Goal: Task Accomplishment & Management: Manage account settings

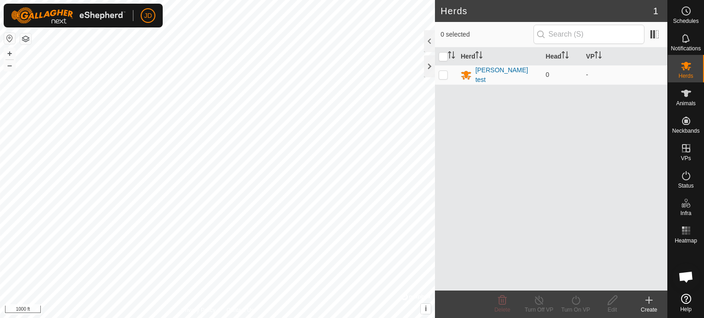
click at [684, 298] on icon at bounding box center [686, 299] width 10 height 10
click at [24, 40] on button "button" at bounding box center [25, 38] width 11 height 11
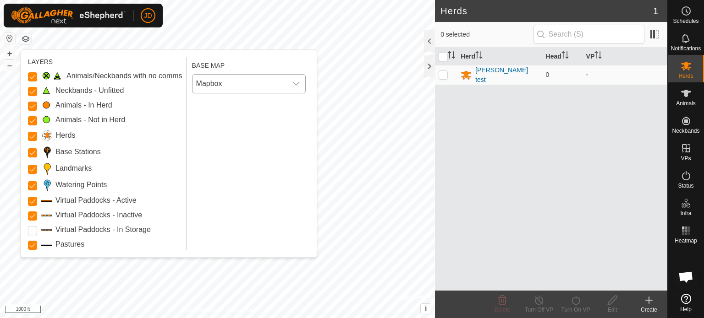
click at [297, 86] on icon "dropdown trigger" at bounding box center [295, 83] width 7 height 7
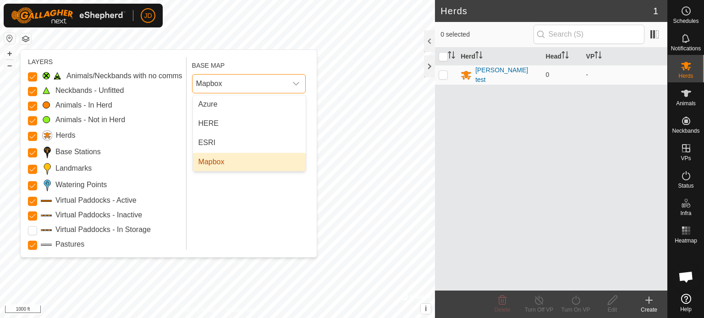
click at [212, 160] on li "Mapbox" at bounding box center [249, 162] width 113 height 18
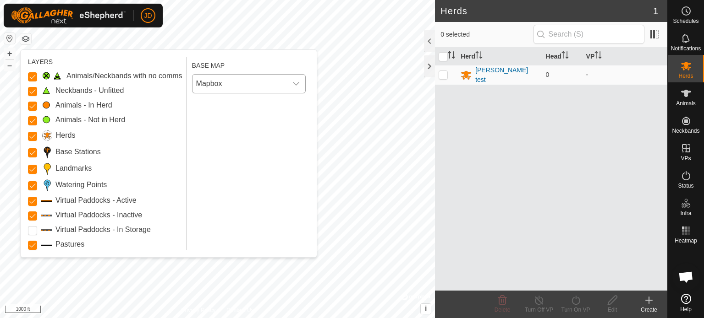
click at [295, 85] on icon "dropdown trigger" at bounding box center [295, 83] width 7 height 7
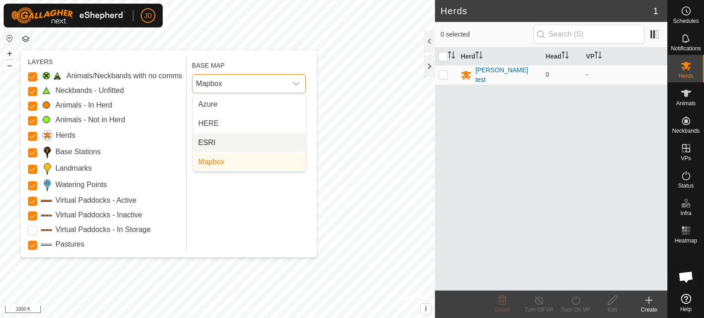
click at [207, 139] on li "ESRI" at bounding box center [249, 143] width 113 height 18
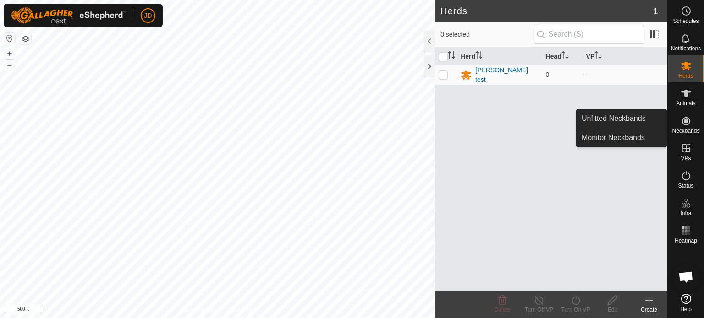
click at [686, 116] on icon at bounding box center [685, 120] width 11 height 11
click at [633, 117] on link "Unfitted Neckbands" at bounding box center [621, 118] width 91 height 18
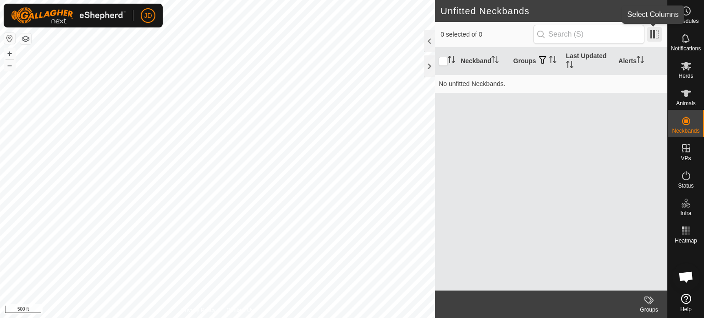
click at [652, 34] on span at bounding box center [654, 34] width 15 height 15
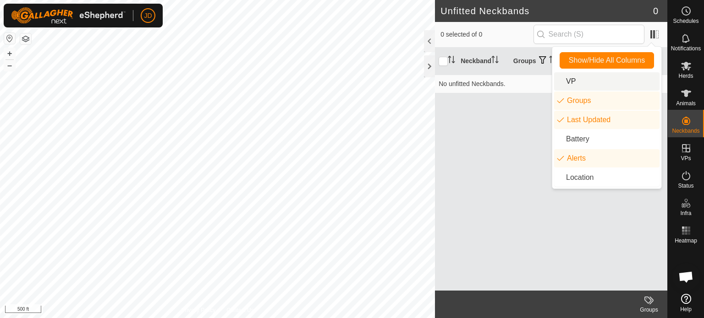
click at [564, 80] on li "VP" at bounding box center [606, 81] width 105 height 18
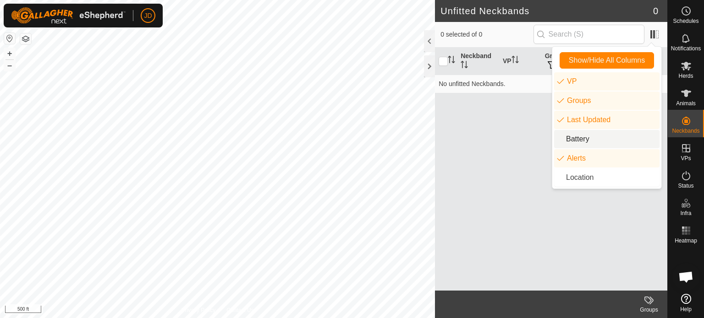
click at [581, 137] on li "Battery" at bounding box center [606, 139] width 105 height 18
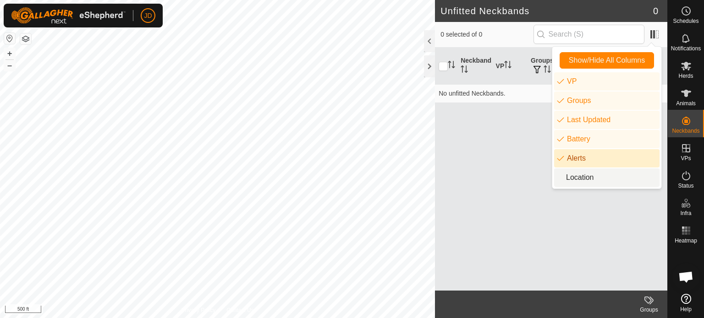
click at [582, 174] on li "Location" at bounding box center [606, 178] width 105 height 18
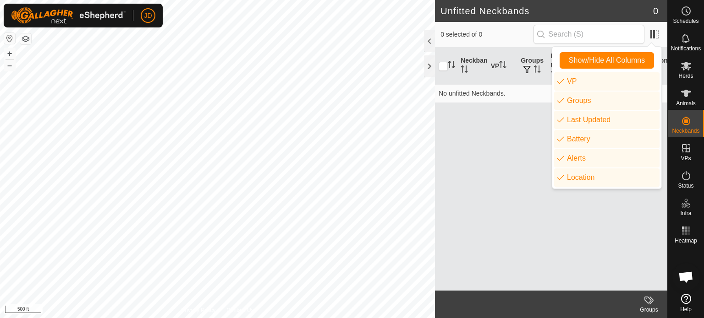
click at [482, 143] on div "Neckband VP Groups Last Updated Battery Alerts Location No unfitted Neckbands." at bounding box center [551, 169] width 232 height 243
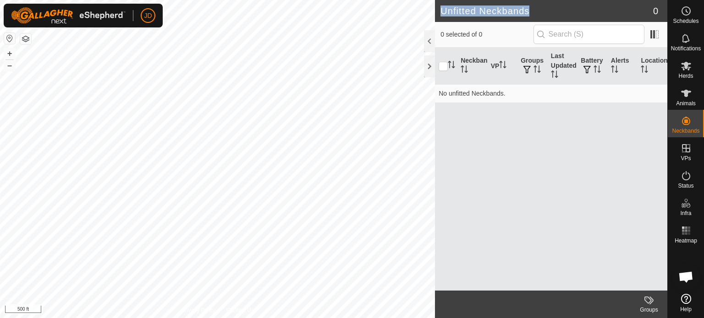
drag, startPoint x: 531, startPoint y: 9, endPoint x: 442, endPoint y: 7, distance: 88.4
click at [442, 7] on h2 "Unfitted Neckbands" at bounding box center [546, 10] width 213 height 11
copy h2 "Unfitted Neckbands"
click at [684, 276] on span "Open chat" at bounding box center [685, 278] width 15 height 13
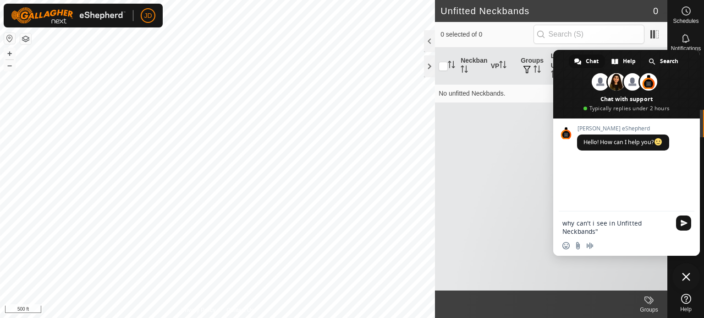
click at [616, 221] on textarea "why can't i see in Unfitted Neckbands"" at bounding box center [616, 227] width 108 height 16
click at [608, 232] on textarea "why can't i see in "Unfitted Neckbands"" at bounding box center [616, 227] width 108 height 16
click at [601, 224] on textarea "why can't i see in "Unfitted Neckbands" one i am to use for the testing" at bounding box center [616, 223] width 108 height 25
click at [623, 235] on textarea "why can't i see in "Unfitted Neckbands" the one i am to use for the testing" at bounding box center [616, 223] width 108 height 25
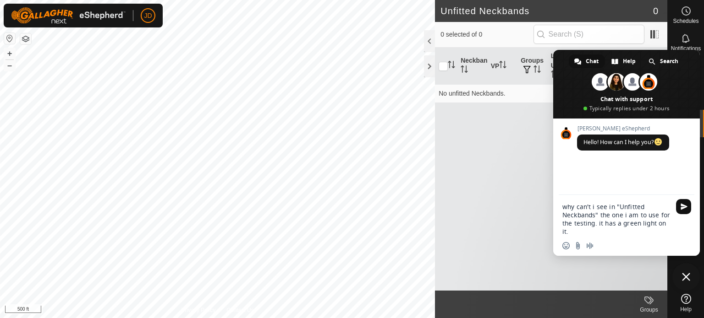
type textarea "why can't i see in "Unfitted Neckbands" the one i am to use for the testing. it…"
click at [680, 207] on span "Send" at bounding box center [683, 206] width 7 height 7
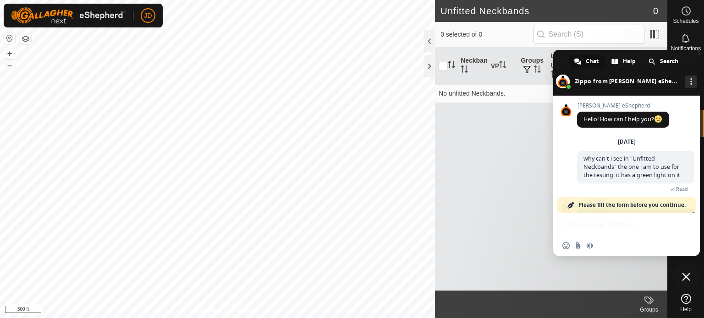
click at [620, 205] on span "Please fill the form before you continue." at bounding box center [631, 205] width 107 height 16
click at [619, 204] on span "Please fill the form before you continue." at bounding box center [631, 205] width 107 height 16
click at [621, 203] on span "Please fill the form before you continue." at bounding box center [631, 205] width 107 height 16
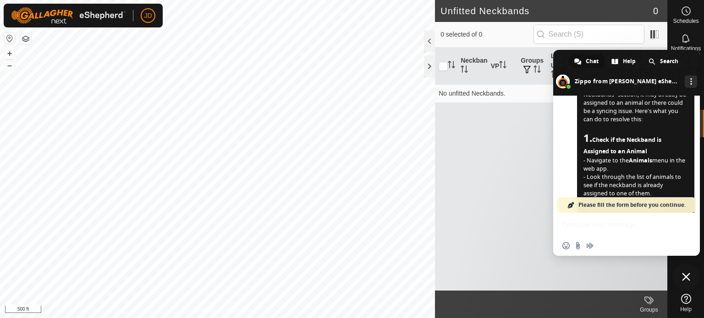
scroll to position [183, 0]
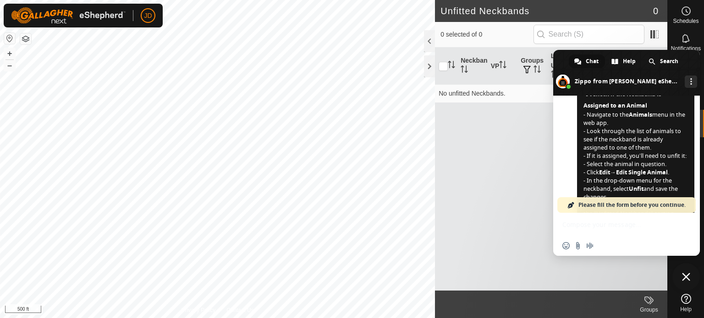
click at [541, 180] on div "Neckband VP Groups Last Updated Battery Alerts Location No unfitted Neckbands." at bounding box center [551, 169] width 232 height 243
drag, startPoint x: 638, startPoint y: 53, endPoint x: 594, endPoint y: 53, distance: 44.0
click at [594, 53] on span at bounding box center [626, 73] width 147 height 46
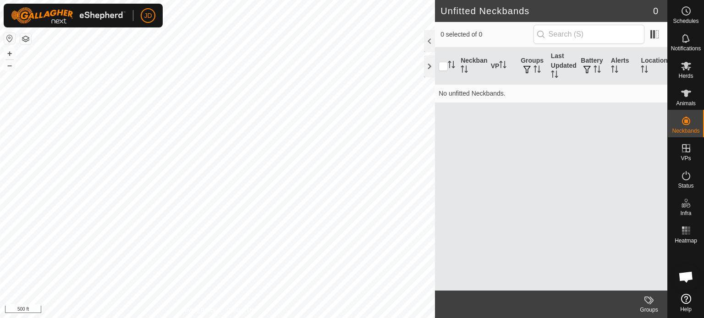
click at [687, 276] on span "Open chat" at bounding box center [685, 278] width 15 height 13
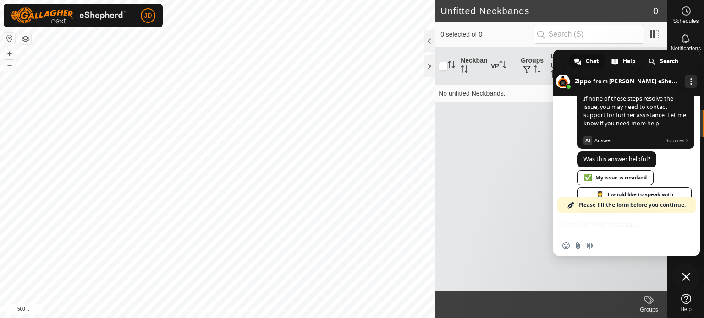
scroll to position [550, 0]
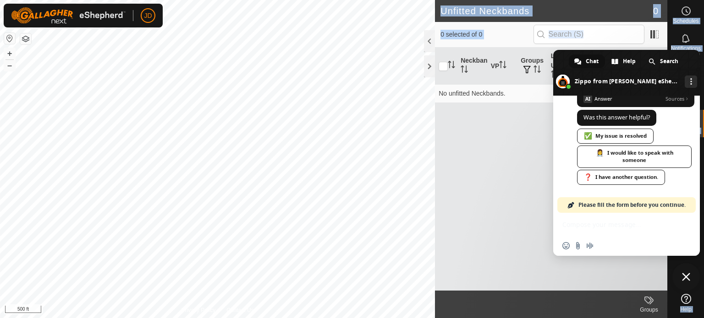
click at [667, 281] on div "Schedules Notifications Herds Animals Neckbands VPs Status Infra Heatmap Help U…" at bounding box center [352, 159] width 704 height 318
click at [684, 56] on span at bounding box center [626, 73] width 147 height 46
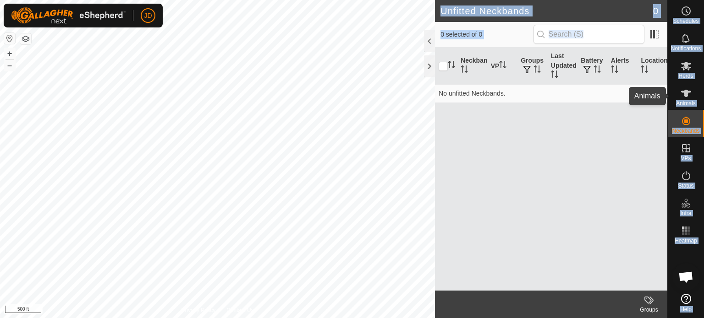
click at [685, 88] on icon at bounding box center [685, 93] width 11 height 11
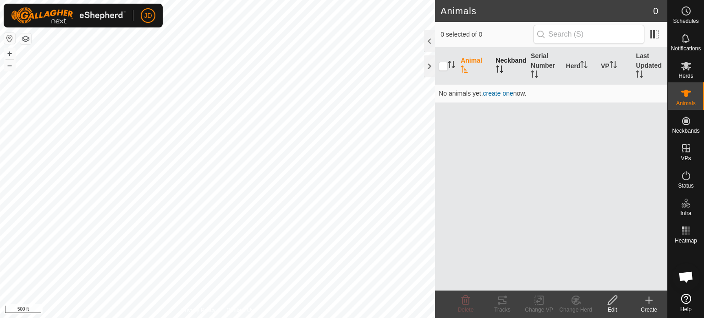
click at [517, 59] on th "Neckband" at bounding box center [509, 66] width 35 height 37
click at [685, 271] on span "Open chat" at bounding box center [685, 276] width 27 height 27
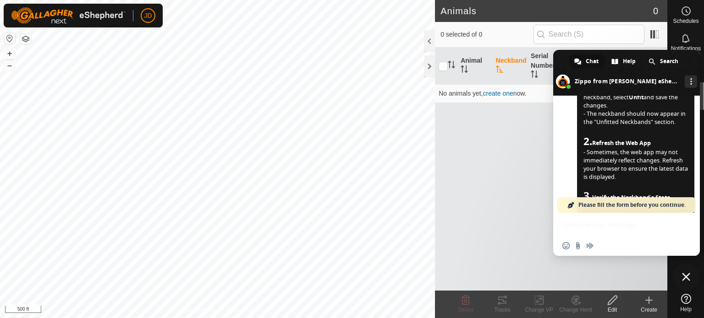
scroll to position [321, 0]
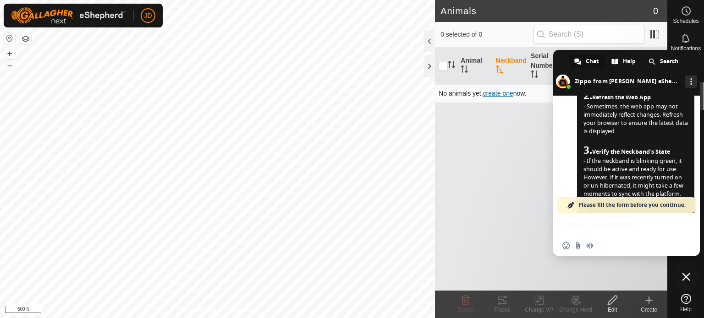
click at [503, 92] on span "create one" at bounding box center [498, 93] width 30 height 7
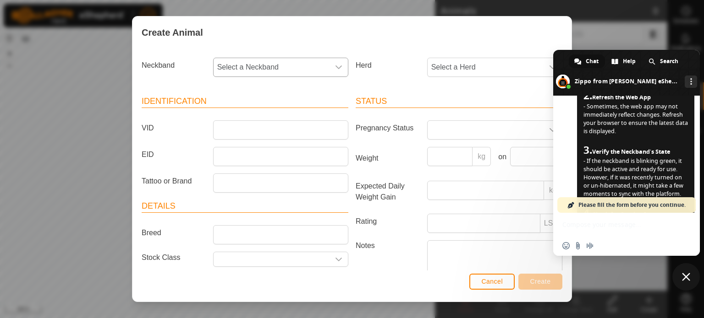
click at [335, 66] on icon "dropdown trigger" at bounding box center [338, 67] width 7 height 7
click at [549, 65] on icon "dropdown trigger" at bounding box center [552, 67] width 7 height 7
click at [438, 129] on li "[PERSON_NAME] test" at bounding box center [494, 134] width 132 height 18
click at [337, 67] on icon "dropdown trigger" at bounding box center [338, 67] width 7 height 7
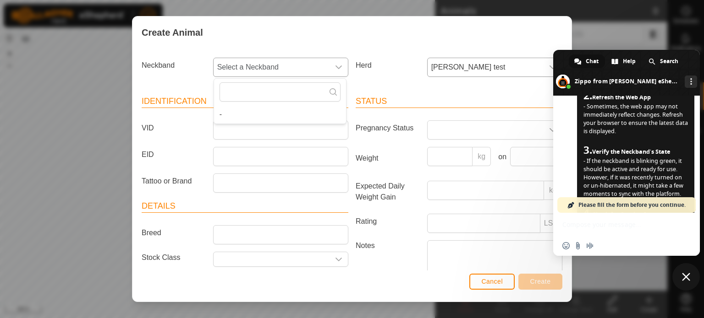
click at [337, 67] on icon "dropdown trigger" at bounding box center [338, 67] width 7 height 7
click at [519, 89] on div "Status Pregnancy Status Weight kg on Expected Daily Weight Gain kg Rating LSU N…" at bounding box center [459, 205] width 214 height 242
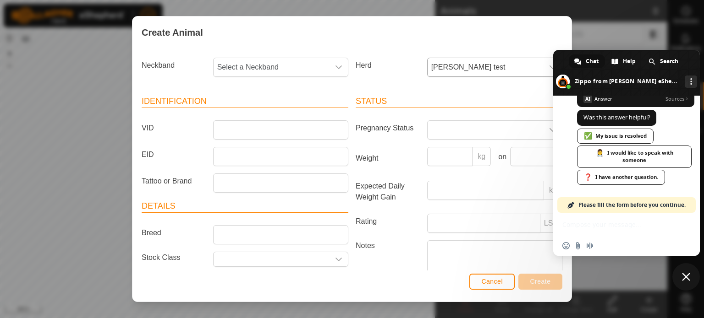
scroll to position [596, 0]
click at [633, 154] on div "👩‍⚕️ I would like to speak with someone" at bounding box center [634, 157] width 115 height 22
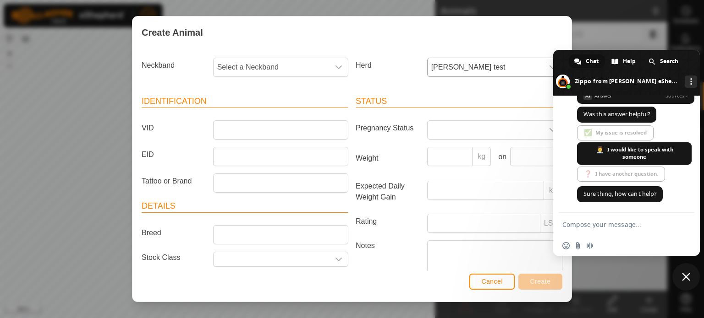
scroll to position [599, 0]
click at [624, 216] on form at bounding box center [616, 225] width 108 height 25
type input "t neckband is not on any list\"
click at [636, 223] on textarea "Compose your message..." at bounding box center [616, 225] width 108 height 8
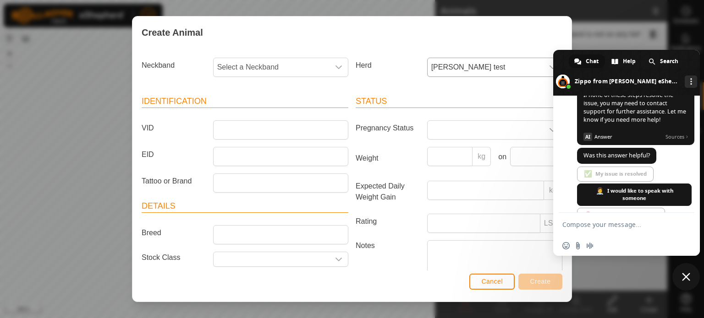
scroll to position [599, 0]
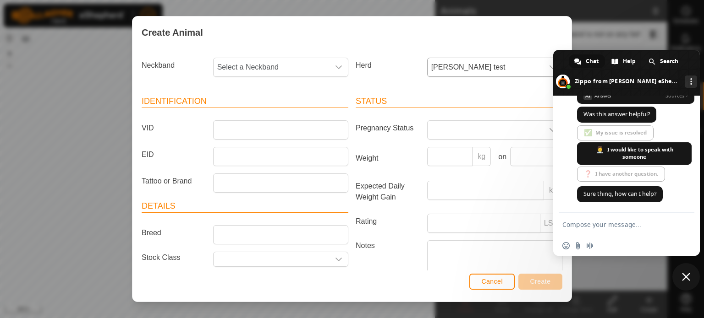
click at [603, 223] on textarea "Compose your message..." at bounding box center [616, 225] width 108 height 8
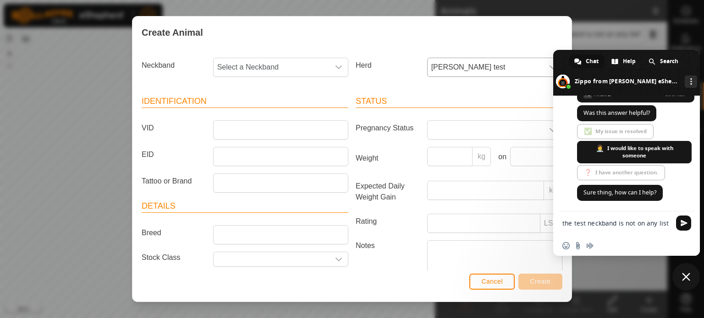
type textarea "the test neckband is not on any list"
click at [683, 218] on span "Send" at bounding box center [683, 223] width 15 height 15
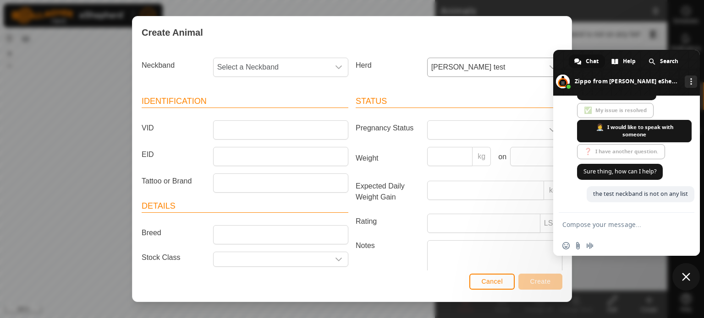
scroll to position [622, 0]
click at [518, 190] on input "Expected Daily Weight Gain" at bounding box center [485, 190] width 117 height 19
click at [644, 30] on div "Create Animal Neckband Select a Neckband Herd joe test Identification VID EID T…" at bounding box center [352, 159] width 704 height 318
click at [500, 285] on span "Cancel" at bounding box center [492, 281] width 22 height 7
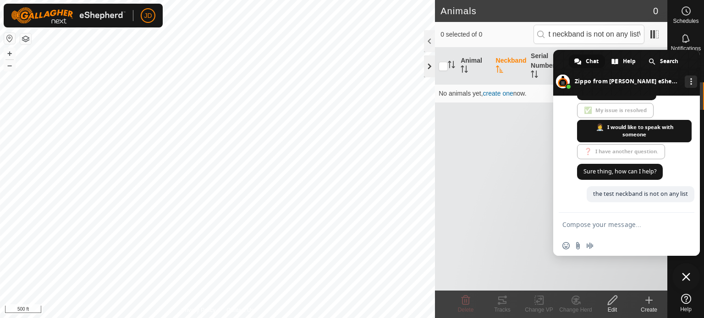
click at [430, 61] on div at bounding box center [429, 66] width 11 height 22
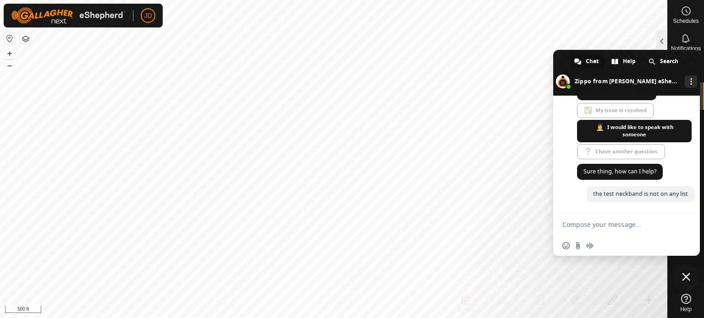
click at [562, 163] on div "Gallagher eShepherd Hello! How can I help you? Tuesday, 30 September why can't …" at bounding box center [626, 154] width 147 height 117
click at [9, 51] on button "+" at bounding box center [9, 53] width 11 height 11
click at [11, 62] on button "–" at bounding box center [9, 65] width 11 height 11
click at [588, 61] on span "Chat" at bounding box center [592, 62] width 13 height 14
click at [568, 57] on span at bounding box center [626, 73] width 147 height 46
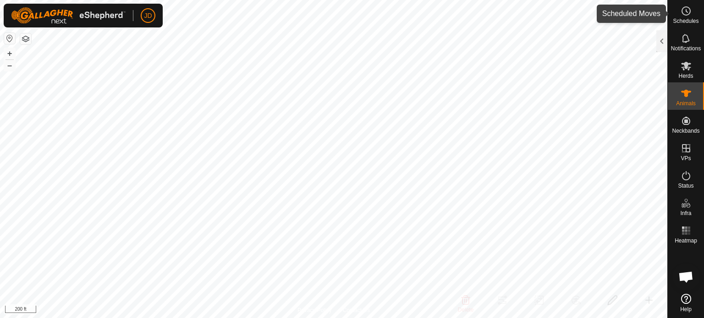
click at [684, 16] on icon at bounding box center [685, 10] width 11 height 11
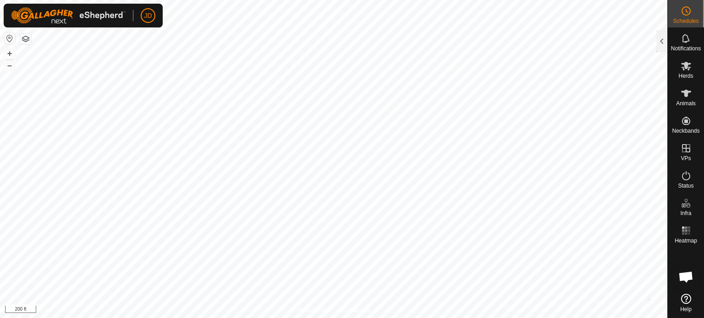
click at [680, 19] on span "Schedules" at bounding box center [686, 20] width 26 height 5
click at [660, 41] on div at bounding box center [661, 41] width 11 height 22
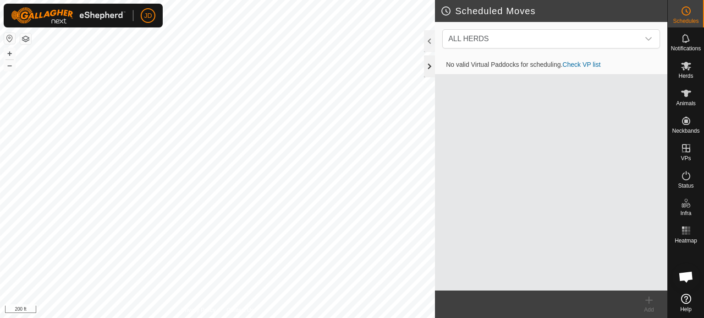
click at [430, 67] on div at bounding box center [429, 66] width 11 height 22
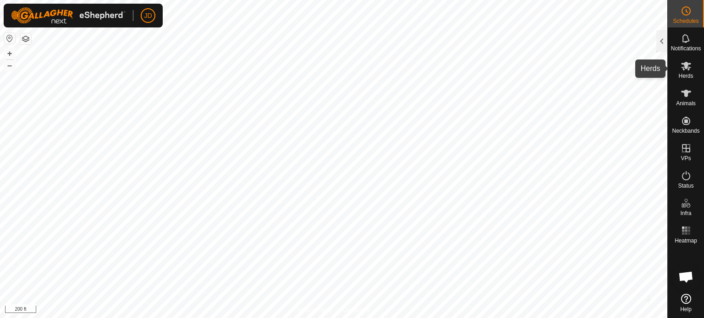
click at [682, 67] on icon at bounding box center [686, 66] width 10 height 9
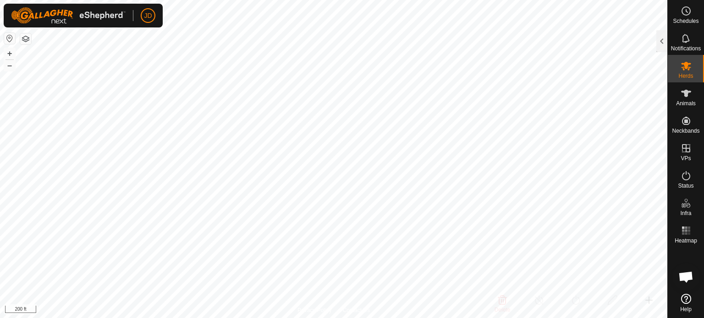
click at [682, 67] on icon at bounding box center [686, 66] width 10 height 9
click at [680, 65] on es-mob-svg-icon at bounding box center [686, 66] width 16 height 15
click at [144, 14] on span "JD" at bounding box center [148, 16] width 8 height 10
click at [174, 55] on link "Settings" at bounding box center [190, 53] width 91 height 15
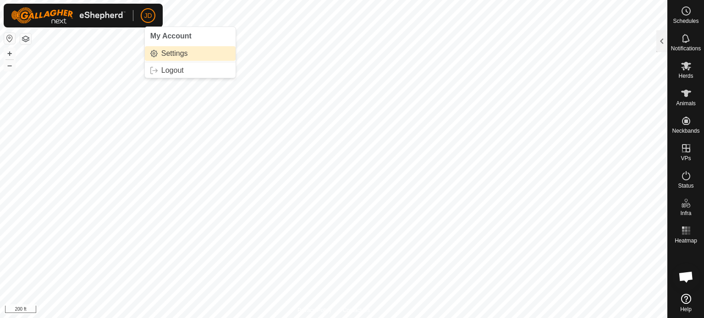
click at [165, 50] on link "Settings" at bounding box center [190, 53] width 91 height 15
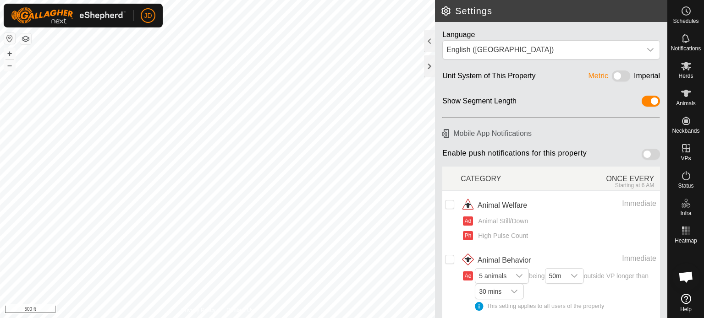
scroll to position [622, 0]
click at [640, 77] on div "Imperial" at bounding box center [647, 78] width 26 height 14
click at [613, 73] on span at bounding box center [621, 76] width 18 height 11
click at [645, 151] on span at bounding box center [650, 154] width 18 height 11
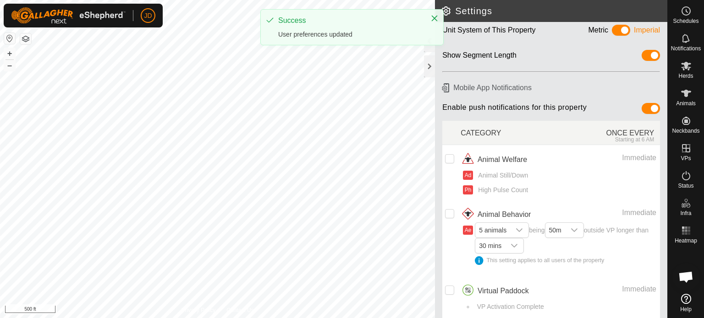
scroll to position [64, 0]
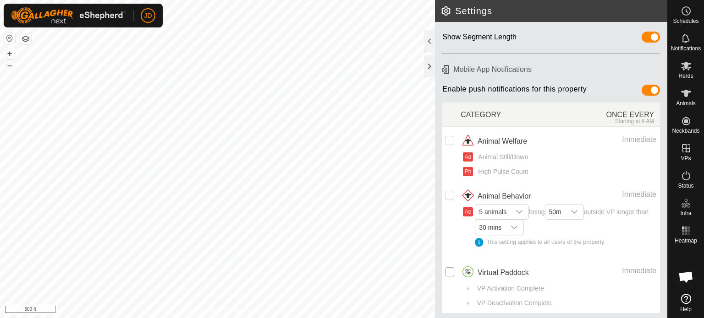
click at [450, 269] on input "Row Unselected" at bounding box center [449, 272] width 9 height 9
checkbox input "true"
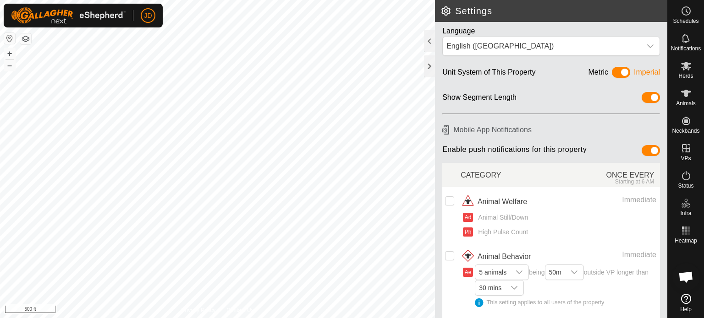
scroll to position [0, 0]
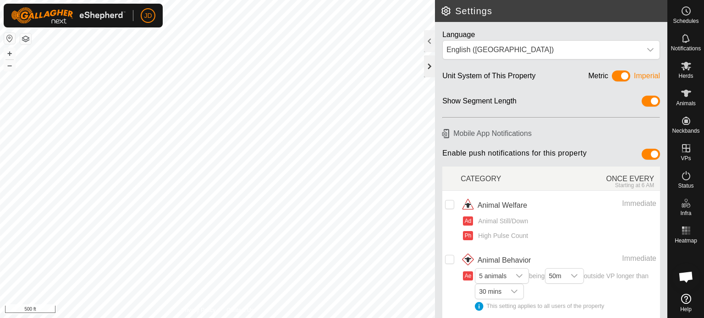
click at [426, 69] on div at bounding box center [429, 66] width 11 height 22
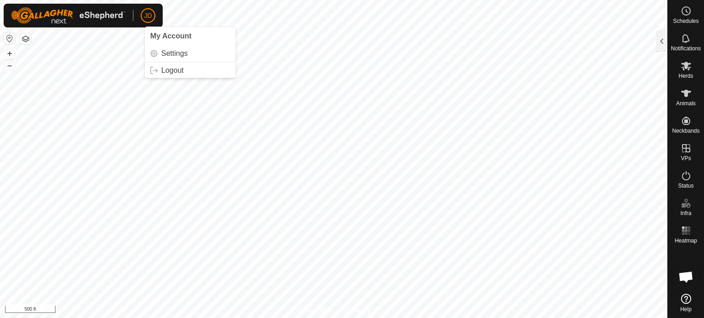
click at [147, 16] on span "JD" at bounding box center [148, 16] width 8 height 10
click at [172, 51] on link "Settings" at bounding box center [190, 53] width 91 height 15
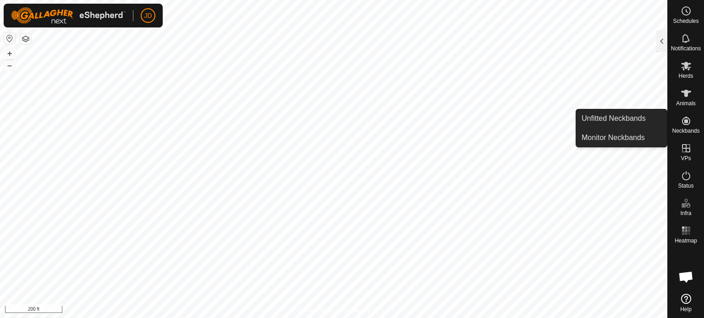
click at [681, 118] on icon at bounding box center [685, 120] width 11 height 11
click at [622, 117] on link "Unfitted Neckbands" at bounding box center [621, 118] width 91 height 18
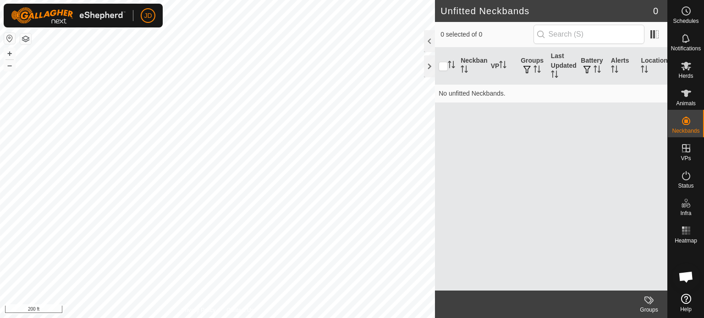
scroll to position [622, 0]
click at [682, 73] on span "Herds" at bounding box center [685, 75] width 15 height 5
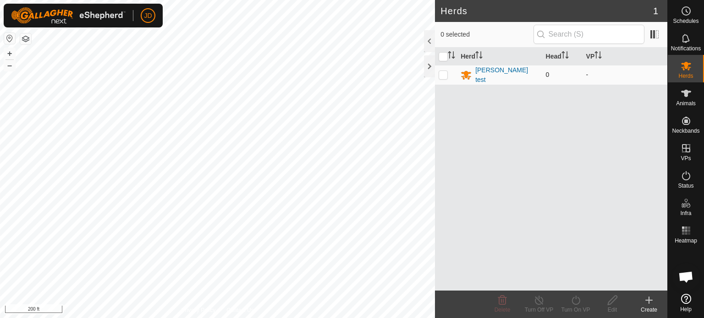
click at [443, 71] on p-checkbox at bounding box center [442, 74] width 9 height 7
checkbox input "true"
click at [443, 71] on p-checkbox at bounding box center [442, 74] width 9 height 7
checkbox input "false"
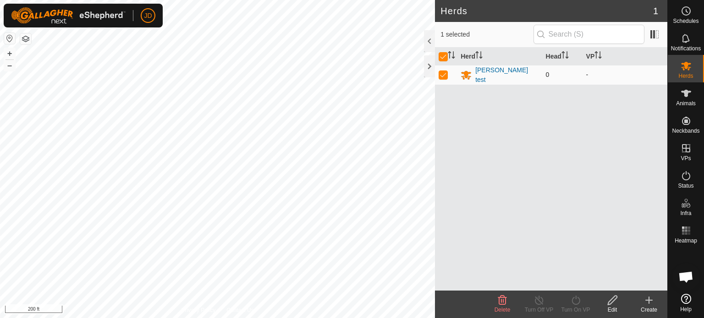
checkbox input "false"
click at [689, 93] on icon at bounding box center [685, 93] width 11 height 11
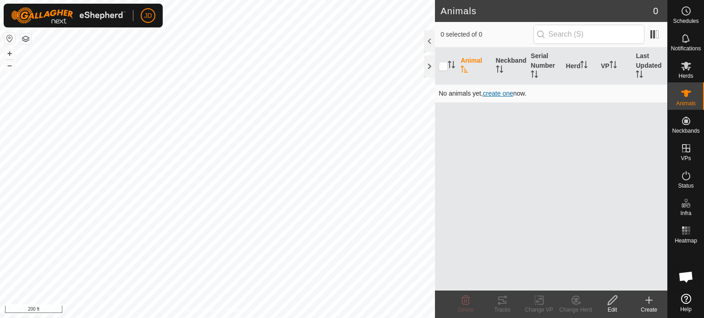
click at [505, 93] on span "create one" at bounding box center [498, 93] width 30 height 7
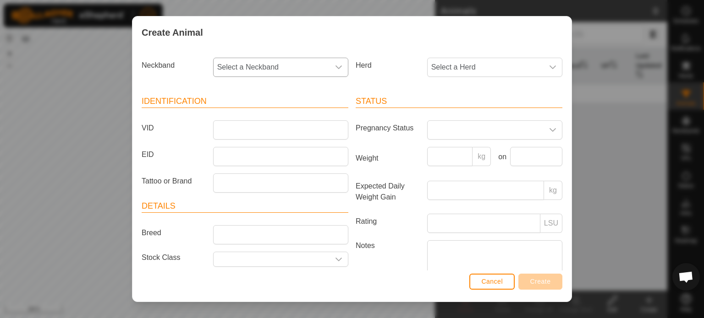
click at [335, 69] on icon "dropdown trigger" at bounding box center [338, 67] width 7 height 7
click at [339, 257] on icon "dropdown trigger" at bounding box center [338, 259] width 7 height 7
click at [504, 279] on button "Cancel" at bounding box center [491, 282] width 45 height 16
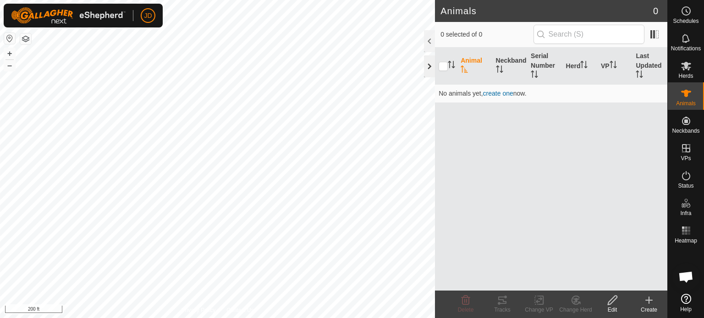
click at [433, 66] on div at bounding box center [429, 66] width 11 height 22
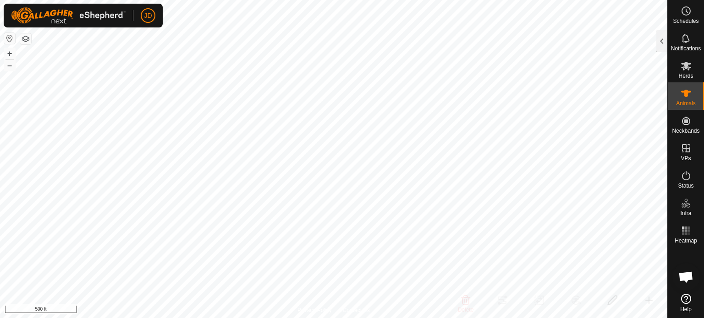
click at [684, 273] on span "Open chat" at bounding box center [685, 278] width 15 height 13
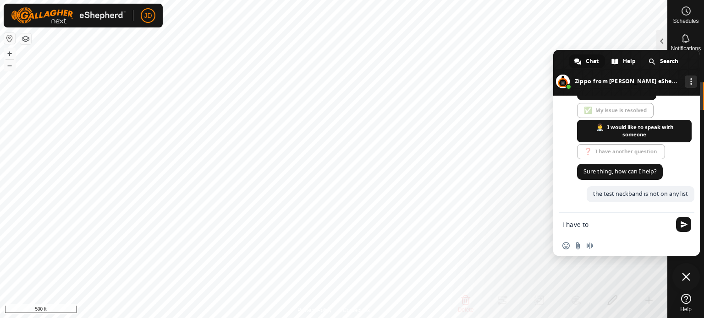
click at [646, 222] on textarea "i have to" at bounding box center [616, 225] width 108 height 8
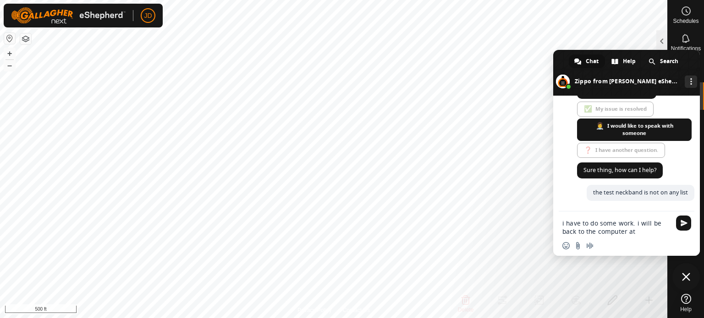
scroll to position [613, 0]
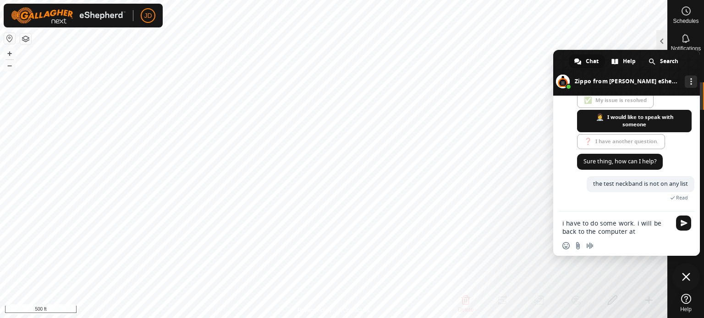
click at [637, 231] on textarea "i have to do some work. i will be back to the computer at" at bounding box center [616, 227] width 108 height 16
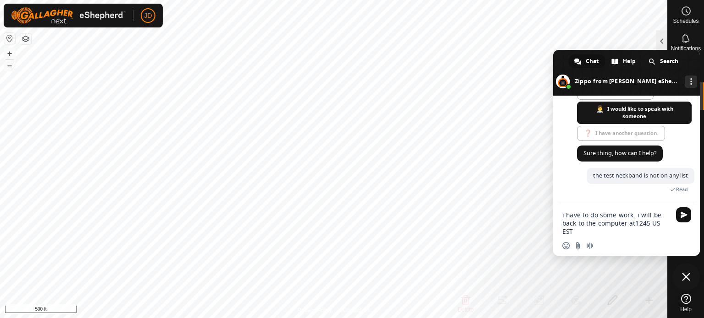
type textarea "i have to do some work. i will be back to the computer at1245 US EST"
click at [680, 215] on span "Send" at bounding box center [683, 215] width 7 height 7
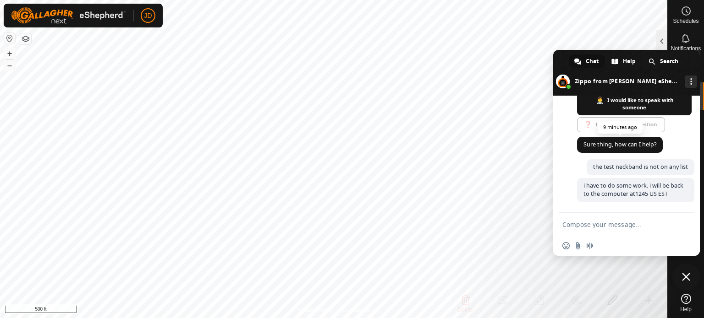
scroll to position [650, 0]
click at [638, 199] on span "i have to do some work. i will be back to the computer at1245 US EST" at bounding box center [635, 190] width 117 height 24
click at [635, 195] on span "i have to do some work. i will be back to the computer at1245 US EST" at bounding box center [635, 190] width 117 height 24
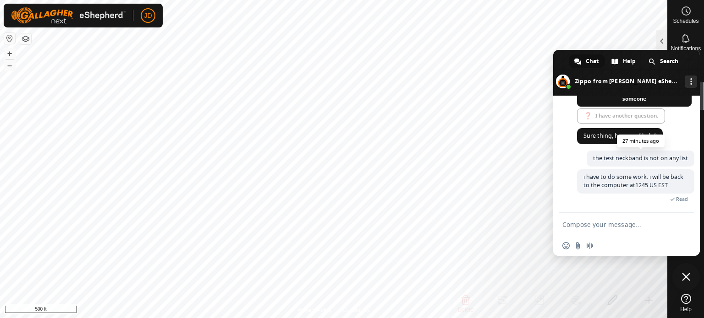
scroll to position [699, 0]
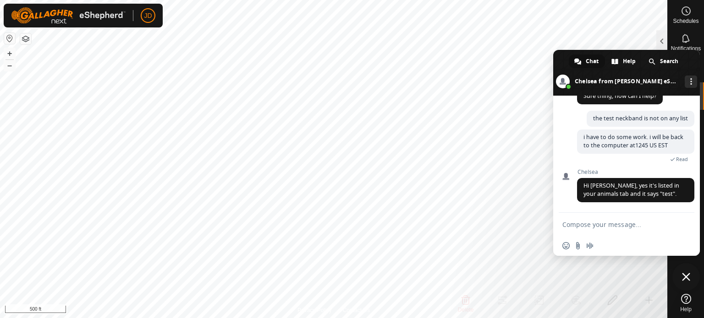
click at [643, 55] on span at bounding box center [626, 73] width 147 height 46
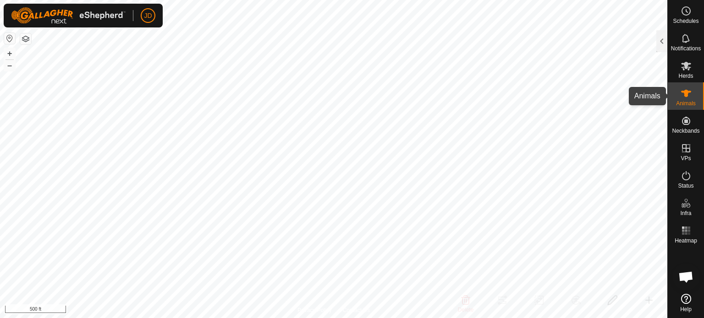
click at [680, 96] on icon at bounding box center [685, 93] width 11 height 11
click at [685, 95] on icon at bounding box center [686, 93] width 10 height 7
click at [698, 88] on div "Animals" at bounding box center [686, 95] width 36 height 27
click at [686, 95] on icon at bounding box center [686, 93] width 10 height 7
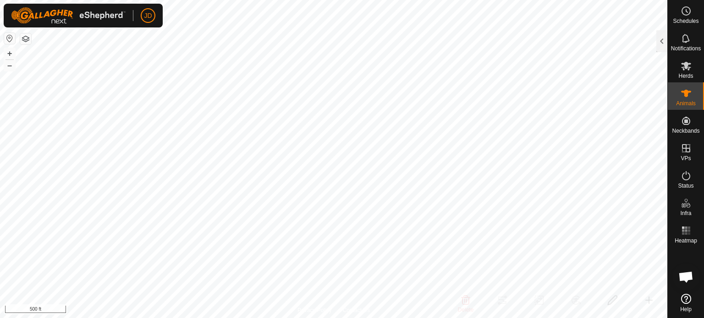
click at [686, 95] on icon at bounding box center [686, 93] width 10 height 7
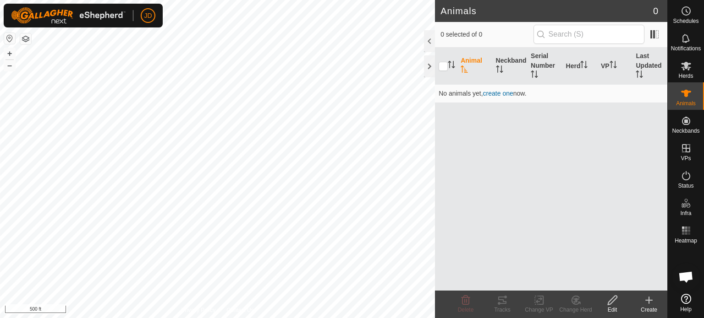
scroll to position [699, 0]
click at [686, 94] on icon at bounding box center [686, 93] width 10 height 7
click at [428, 40] on div at bounding box center [429, 41] width 11 height 22
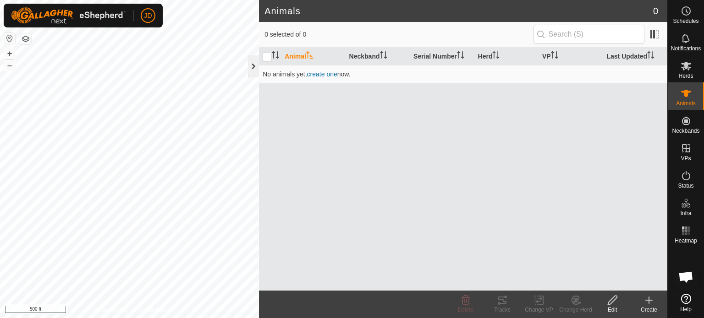
click at [250, 66] on div at bounding box center [253, 66] width 11 height 22
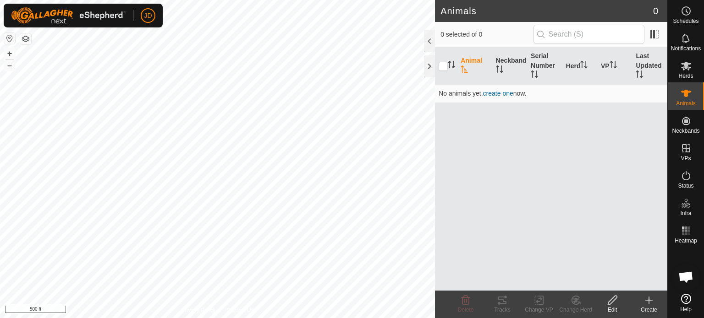
scroll to position [797, 0]
click at [684, 301] on icon at bounding box center [686, 299] width 10 height 10
click at [150, 18] on span "JD" at bounding box center [148, 16] width 8 height 10
click at [164, 55] on link "Settings" at bounding box center [190, 53] width 91 height 15
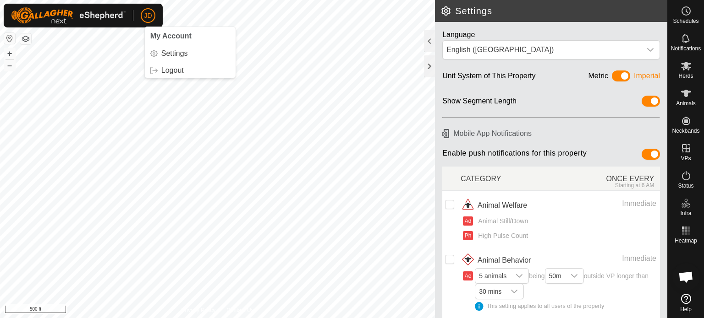
click at [164, 37] on span "My Account" at bounding box center [170, 36] width 41 height 8
click at [152, 12] on span "JD" at bounding box center [148, 16] width 8 height 10
click at [28, 39] on button "button" at bounding box center [25, 38] width 11 height 11
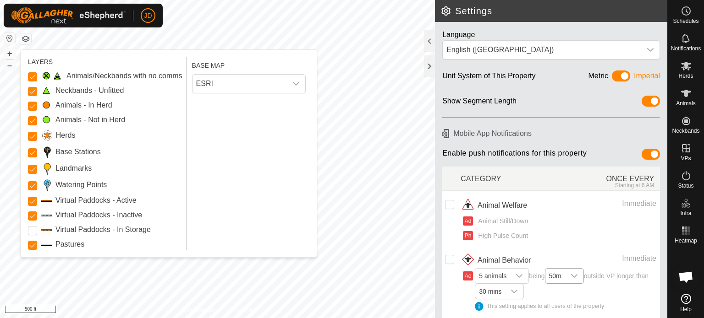
click at [575, 273] on icon "dropdown trigger" at bounding box center [573, 276] width 7 height 7
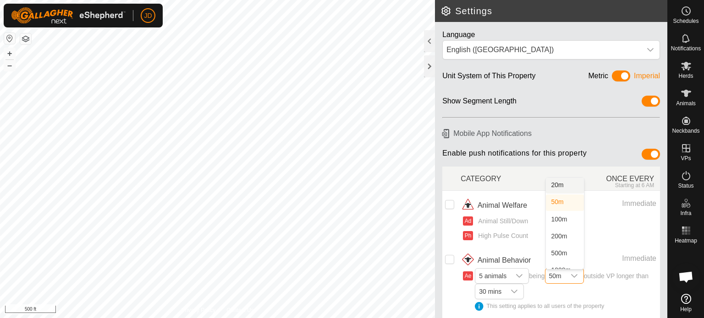
click at [575, 273] on icon "dropdown trigger" at bounding box center [573, 276] width 7 height 7
click at [637, 76] on div "Imperial" at bounding box center [647, 78] width 26 height 14
click at [429, 38] on div at bounding box center [429, 41] width 11 height 22
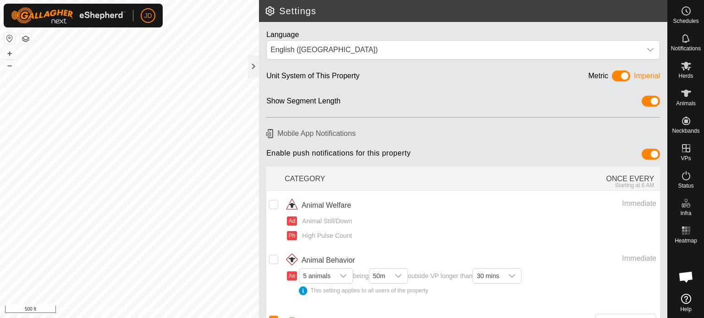
click at [613, 75] on span at bounding box center [621, 76] width 18 height 11
click at [612, 72] on span at bounding box center [621, 76] width 18 height 11
click at [253, 66] on div at bounding box center [253, 66] width 11 height 22
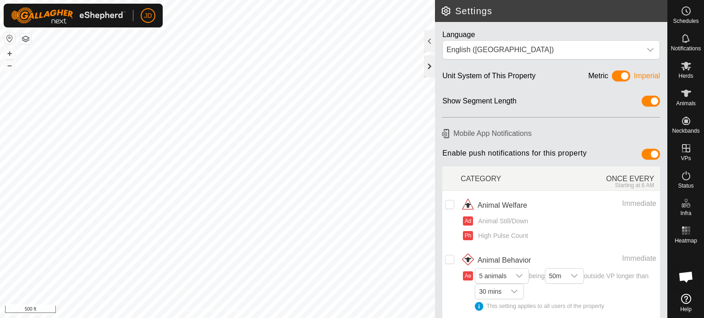
click at [427, 63] on div at bounding box center [429, 66] width 11 height 22
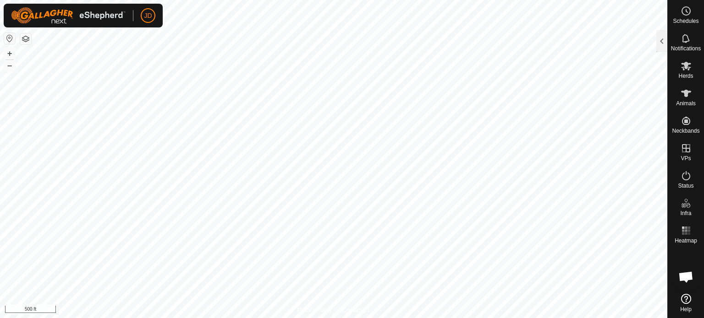
click at [27, 40] on button "button" at bounding box center [25, 38] width 11 height 11
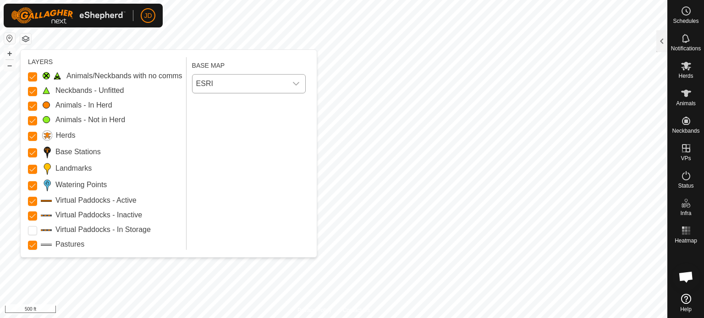
click at [293, 80] on icon "dropdown trigger" at bounding box center [295, 83] width 7 height 7
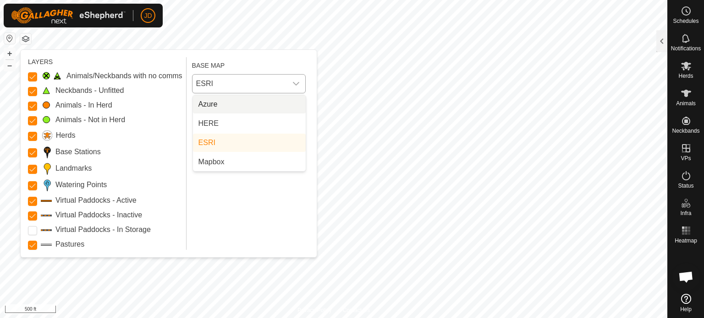
click at [253, 102] on li "Azure" at bounding box center [249, 104] width 113 height 18
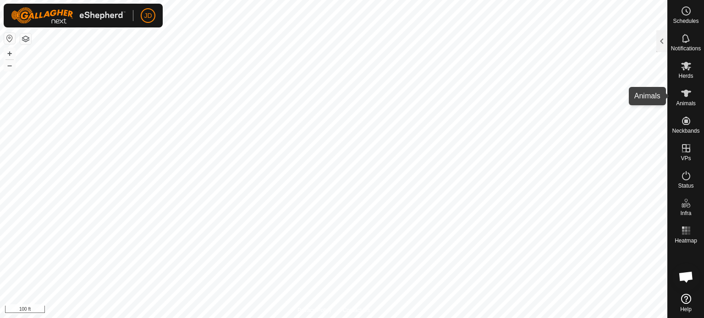
click at [693, 94] on es-animals-svg-icon at bounding box center [686, 93] width 16 height 15
click at [690, 94] on icon at bounding box center [685, 93] width 11 height 11
click at [688, 94] on icon at bounding box center [685, 93] width 11 height 11
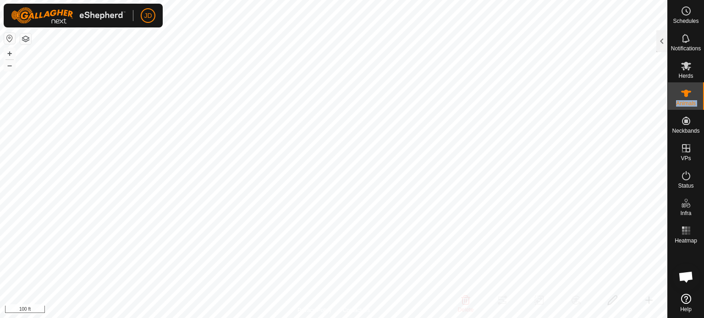
click at [685, 93] on icon at bounding box center [686, 93] width 10 height 7
click at [692, 65] on es-mob-svg-icon at bounding box center [686, 66] width 16 height 15
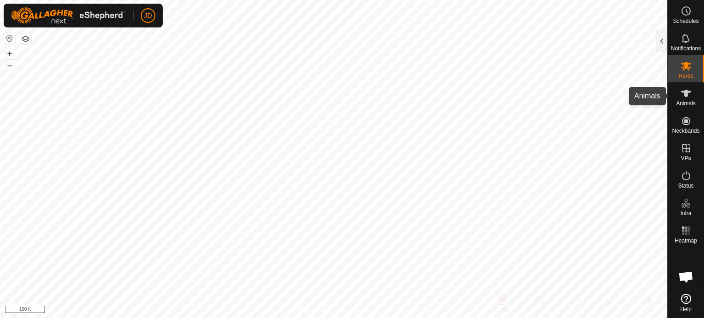
click at [686, 86] on div "Animals" at bounding box center [686, 95] width 36 height 27
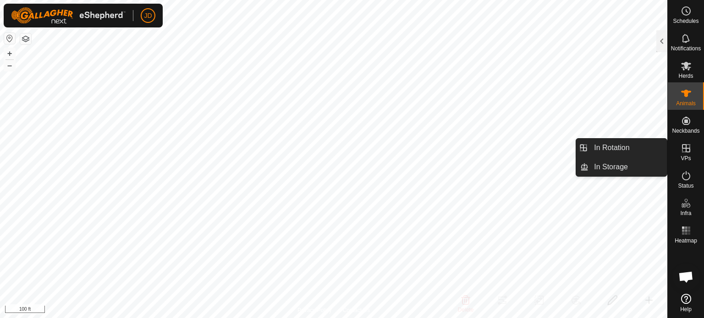
click at [686, 146] on icon at bounding box center [685, 148] width 11 height 11
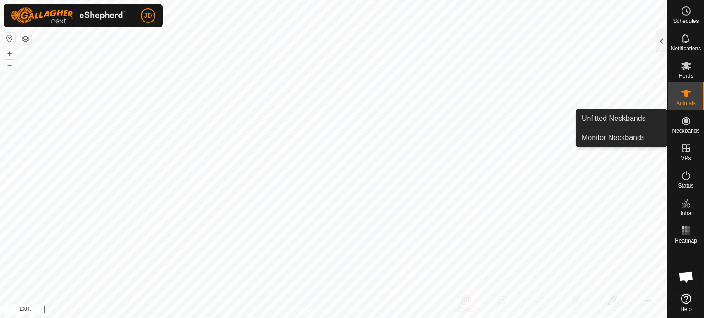
click at [684, 124] on icon at bounding box center [685, 120] width 11 height 11
click at [635, 118] on link "Unfitted Neckbands" at bounding box center [621, 118] width 91 height 18
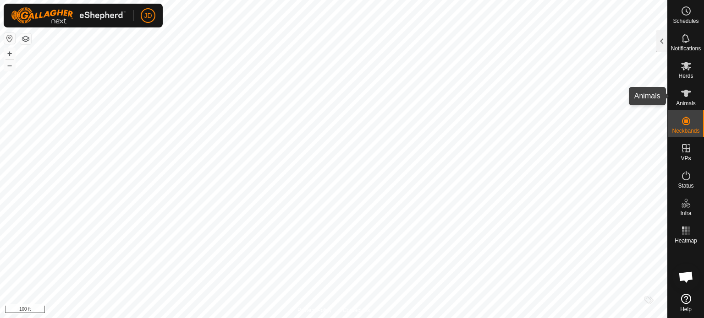
click at [687, 89] on icon at bounding box center [685, 93] width 11 height 11
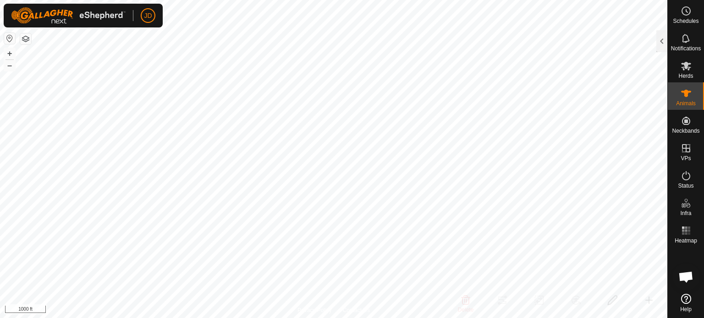
click at [339, 0] on html "JD Schedules Notifications Herds Animals Neckbands VPs Status Infra Heatmap Hel…" at bounding box center [352, 159] width 704 height 318
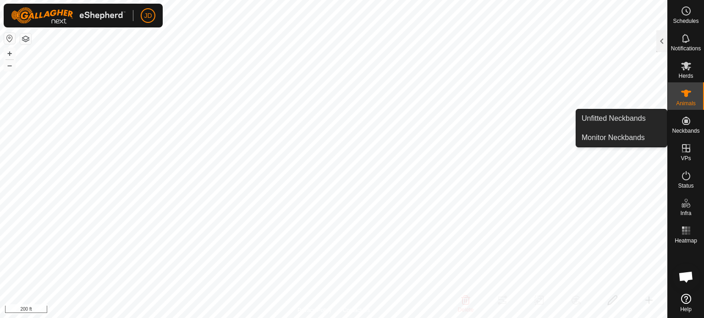
click at [684, 123] on icon at bounding box center [686, 121] width 8 height 8
click at [627, 120] on link "Unfitted Neckbands" at bounding box center [621, 118] width 91 height 18
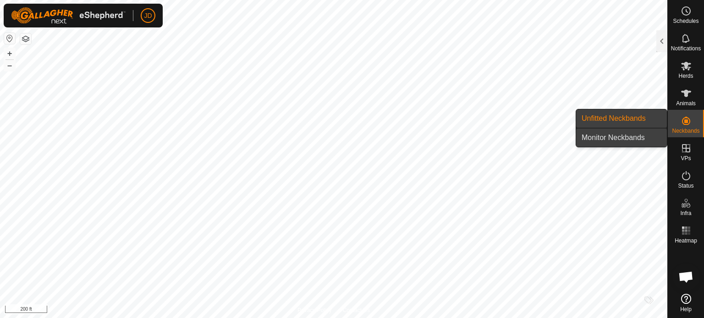
click at [622, 137] on link "Monitor Neckbands" at bounding box center [621, 138] width 91 height 18
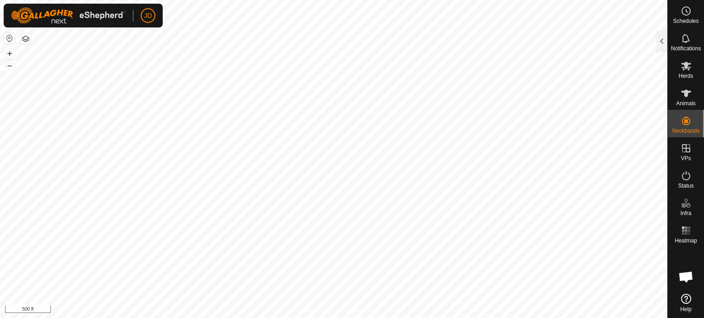
click at [703, 318] on html "JD Schedules Notifications Herds Animals Neckbands VPs Status Infra Heatmap Hel…" at bounding box center [352, 159] width 704 height 318
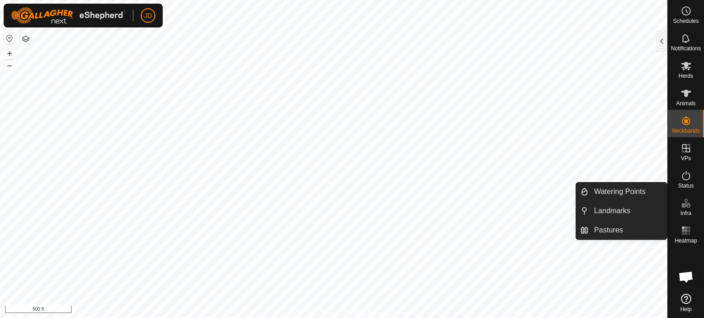
click at [682, 209] on es-infrastructure-svg-icon at bounding box center [686, 203] width 16 height 15
click at [608, 194] on link "Watering Points" at bounding box center [627, 192] width 78 height 18
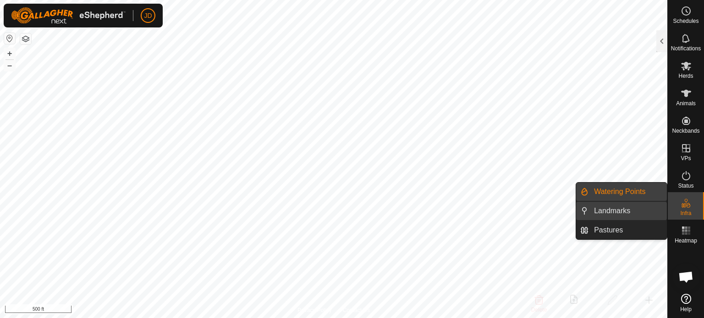
click at [629, 211] on link "Landmarks" at bounding box center [627, 211] width 78 height 18
click at [673, 207] on div "Infra" at bounding box center [686, 205] width 36 height 27
click at [613, 208] on link "Landmarks" at bounding box center [627, 211] width 78 height 18
click at [612, 209] on link "Landmarks" at bounding box center [627, 211] width 78 height 18
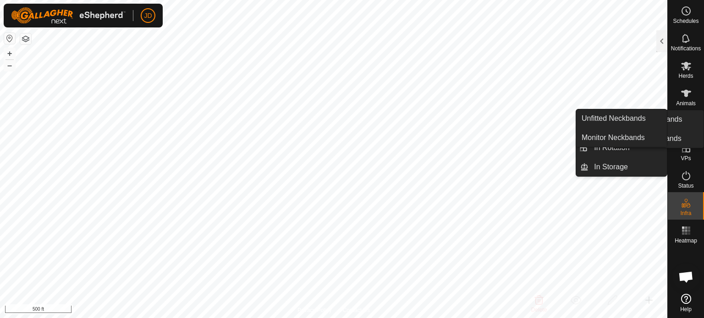
click at [703, 118] on div "Schedules Notifications Herds Animals Neckbands VPs Status Infra Heatmap Help U…" at bounding box center [352, 159] width 704 height 318
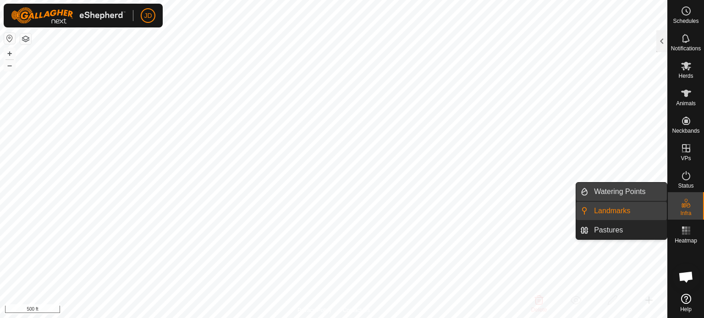
click at [615, 190] on link "Watering Points" at bounding box center [627, 192] width 78 height 18
click at [605, 190] on link "Watering Points" at bounding box center [627, 192] width 78 height 18
click at [678, 198] on es-infrastructure-svg-icon at bounding box center [686, 203] width 16 height 15
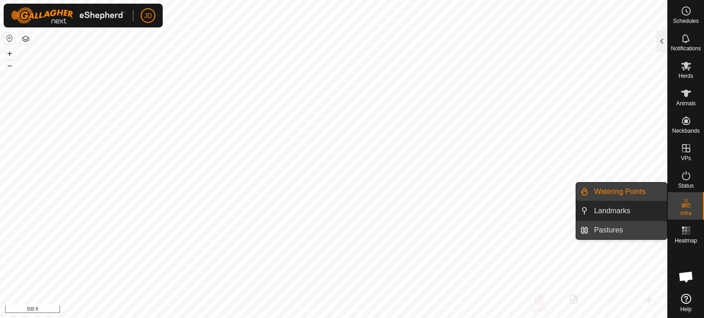
click at [618, 230] on link "Pastures" at bounding box center [627, 230] width 78 height 18
click at [681, 194] on div "Infra" at bounding box center [686, 205] width 36 height 27
click at [614, 231] on link "Pastures" at bounding box center [627, 230] width 78 height 18
click at [622, 192] on link "Watering Points" at bounding box center [627, 192] width 78 height 18
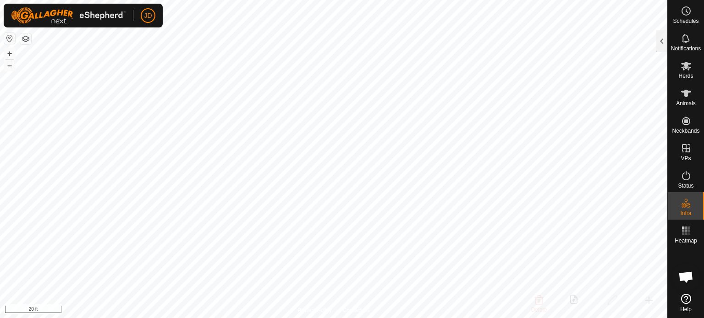
click at [459, 318] on html "JD Schedules Notifications Herds Animals Neckbands VPs Status Infra Heatmap Hel…" at bounding box center [352, 159] width 704 height 318
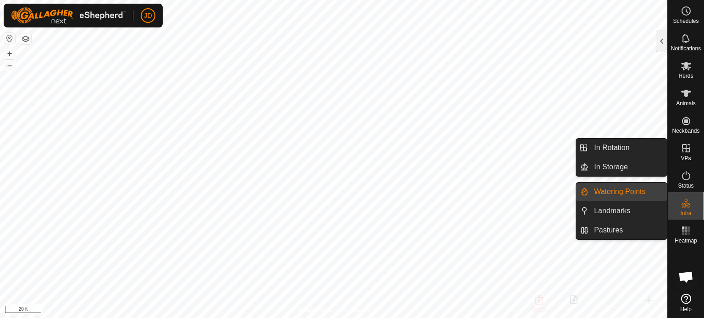
click at [630, 192] on link "Watering Points" at bounding box center [627, 192] width 78 height 18
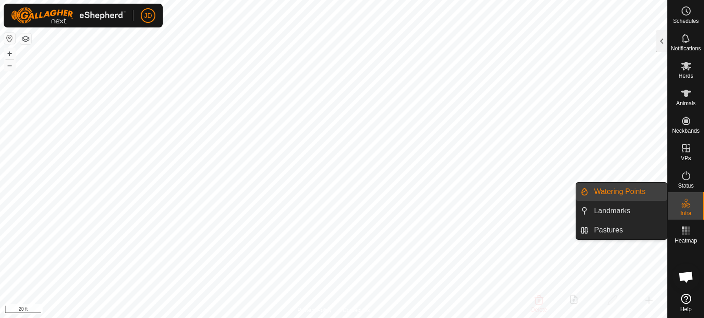
drag, startPoint x: 630, startPoint y: 192, endPoint x: 639, endPoint y: 196, distance: 9.3
click at [639, 196] on link "Watering Points" at bounding box center [627, 192] width 78 height 18
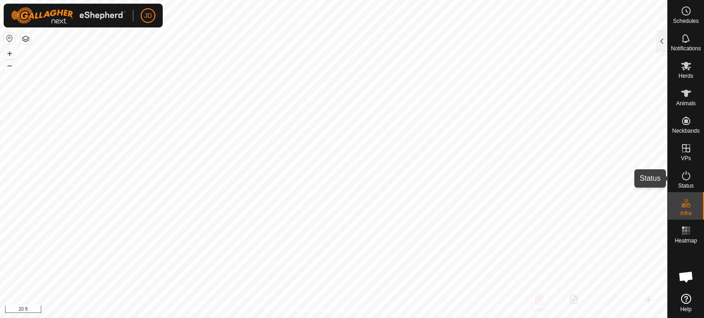
click at [684, 178] on icon at bounding box center [685, 175] width 11 height 11
click at [683, 178] on icon at bounding box center [685, 175] width 11 height 11
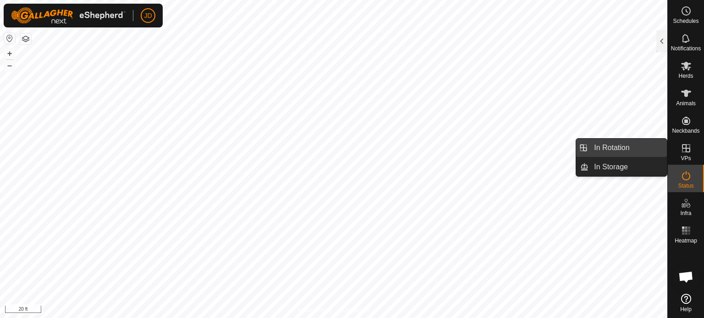
click at [618, 144] on link "In Rotation" at bounding box center [627, 148] width 78 height 18
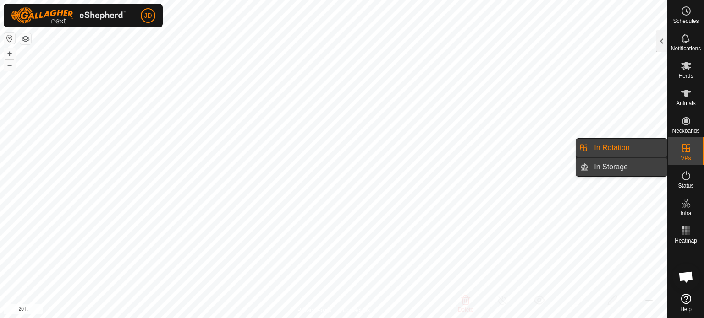
click at [617, 162] on link "In Storage" at bounding box center [627, 167] width 78 height 18
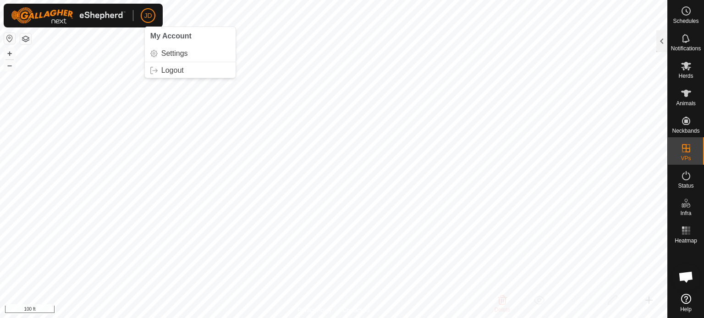
click at [169, 33] on span "My Account" at bounding box center [170, 36] width 41 height 8
click at [172, 51] on link "Settings" at bounding box center [190, 53] width 91 height 15
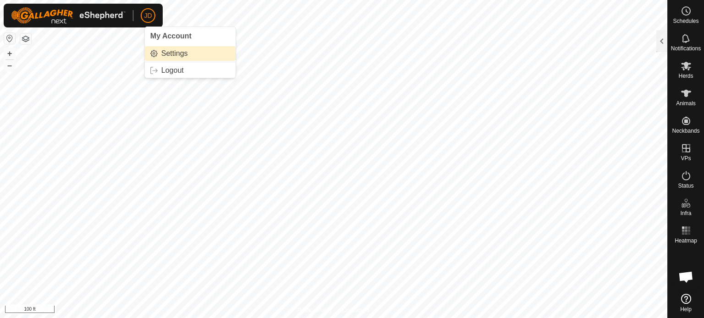
click at [167, 54] on link "Settings" at bounding box center [190, 53] width 91 height 15
